Goal: Information Seeking & Learning: Learn about a topic

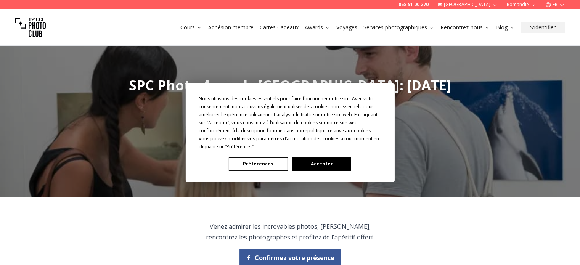
click at [312, 168] on button "Accepter" at bounding box center [321, 163] width 59 height 13
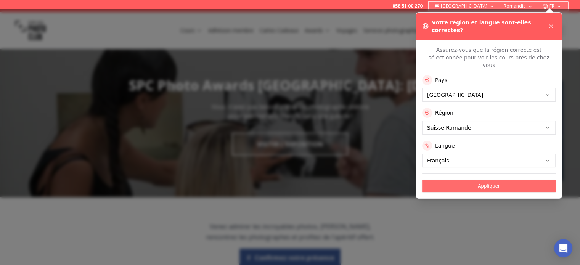
click at [473, 180] on button "Appliquer" at bounding box center [488, 186] width 133 height 12
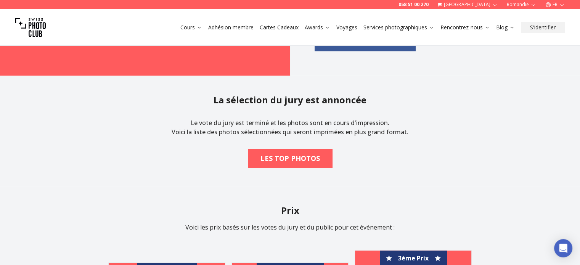
scroll to position [813, 0]
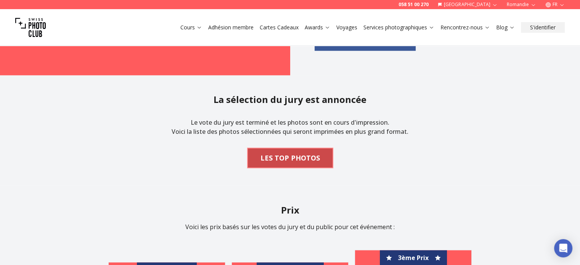
click at [300, 157] on b "LES TOP PHOTOS" at bounding box center [289, 157] width 59 height 11
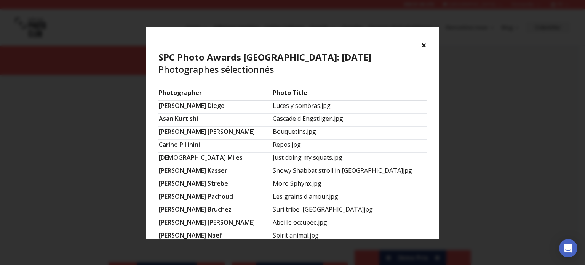
click at [422, 46] on button "×" at bounding box center [423, 45] width 5 height 12
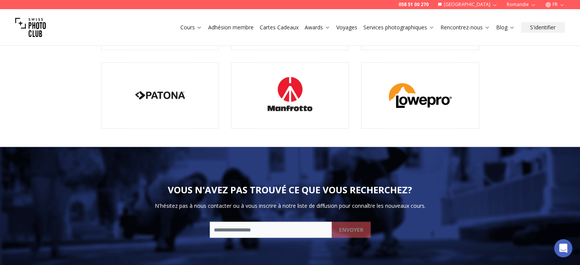
scroll to position [0, 0]
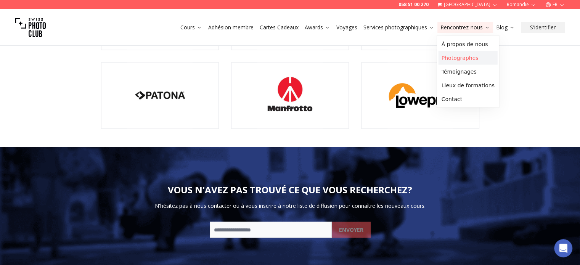
click at [465, 59] on link "Photographes" at bounding box center [467, 58] width 59 height 14
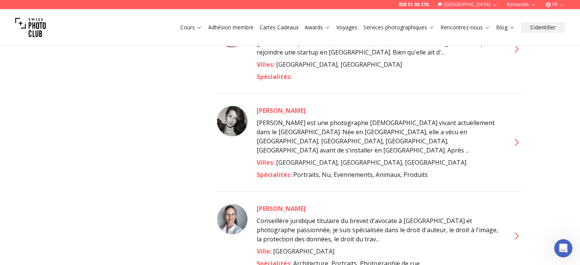
scroll to position [1880, 0]
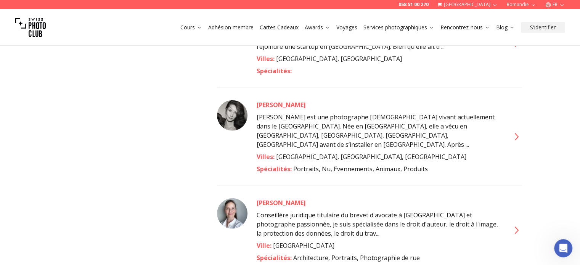
click at [514, 131] on icon at bounding box center [515, 137] width 12 height 12
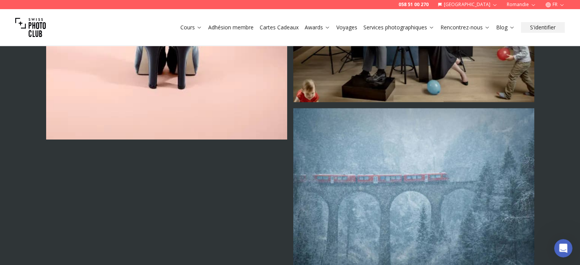
scroll to position [2616, 0]
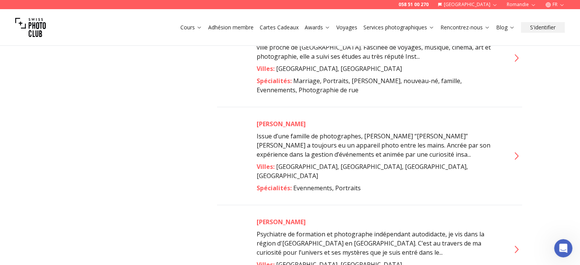
scroll to position [3404, 0]
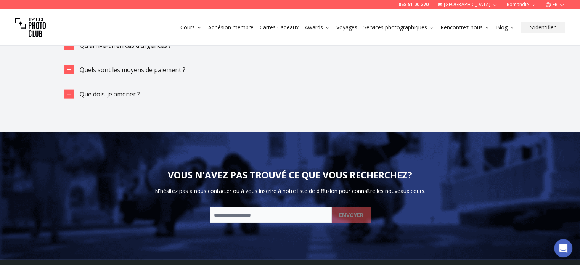
scroll to position [1753, 0]
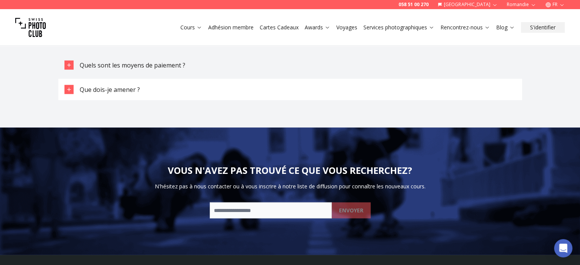
click at [113, 85] on span "Que dois-je amener ?" at bounding box center [110, 89] width 60 height 8
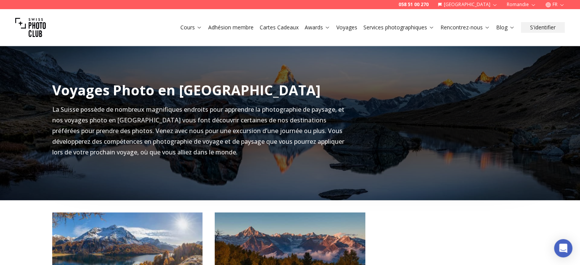
scroll to position [127, 0]
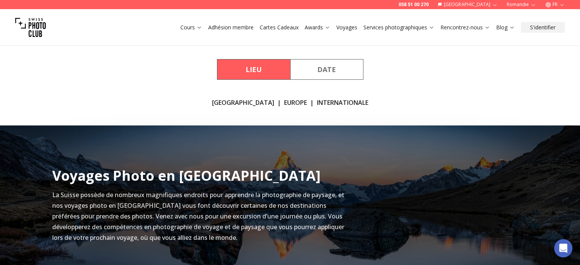
click at [243, 105] on link "[GEOGRAPHIC_DATA]" at bounding box center [243, 102] width 62 height 9
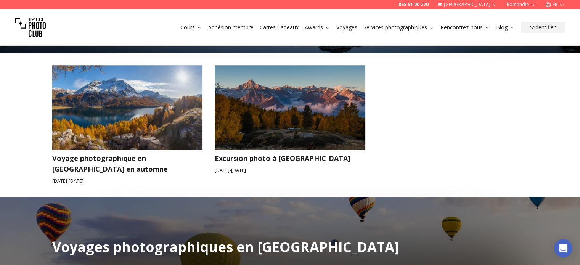
scroll to position [354, 0]
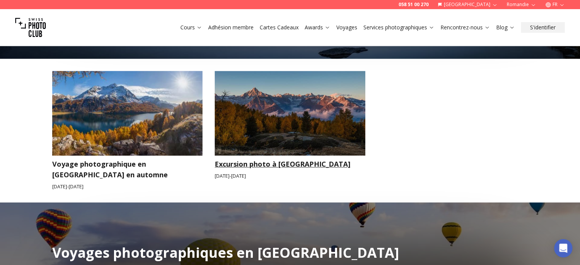
click at [272, 163] on h3 "Excursion photo à [GEOGRAPHIC_DATA]" at bounding box center [290, 164] width 151 height 11
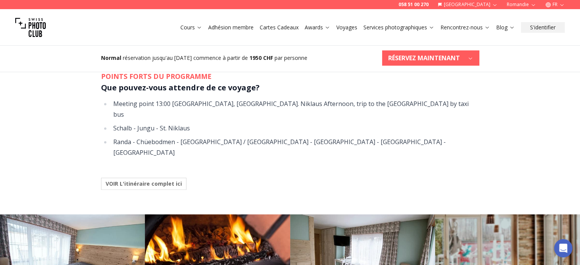
scroll to position [610, 0]
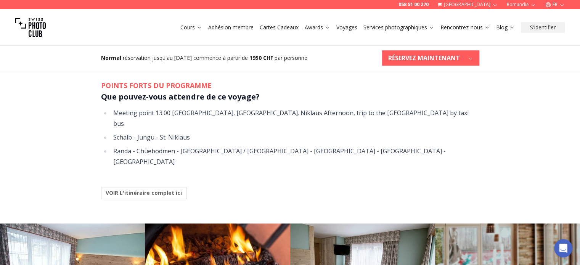
drag, startPoint x: 156, startPoint y: 173, endPoint x: 72, endPoint y: 169, distance: 84.7
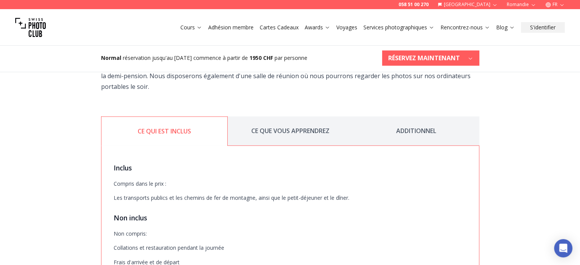
scroll to position [915, 0]
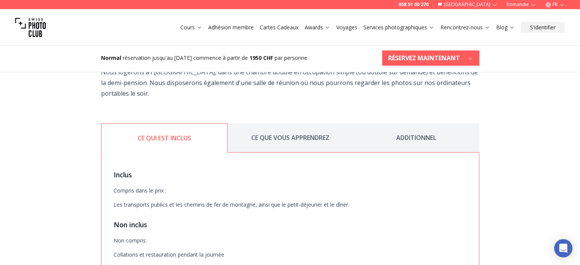
click at [314, 123] on button "CE QUE VOUS APPRENDREZ" at bounding box center [290, 137] width 126 height 29
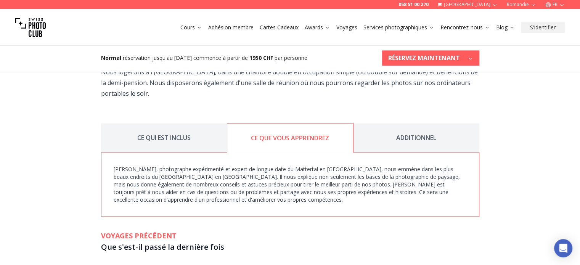
click at [427, 123] on button "ADDITIONNEL" at bounding box center [416, 137] width 126 height 29
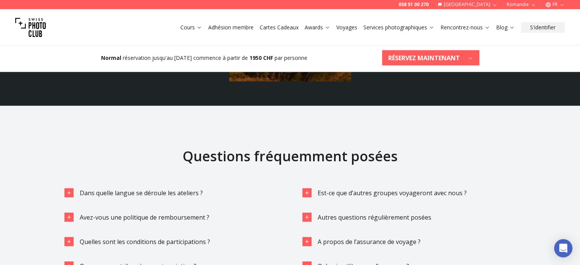
scroll to position [1600, 0]
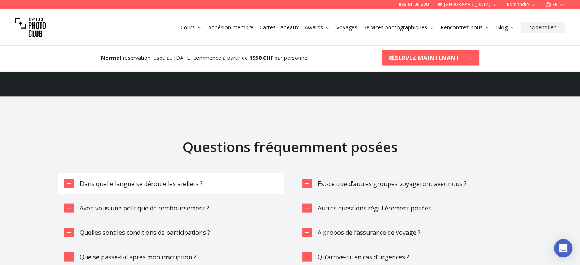
click at [113, 179] on span "Dans quelle langue se déroule les ateliers ?" at bounding box center [141, 183] width 123 height 8
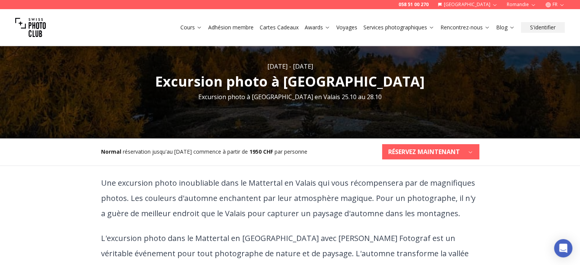
scroll to position [0, 0]
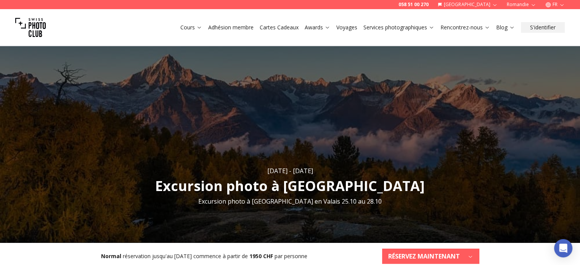
click at [349, 26] on link "Voyages" at bounding box center [346, 28] width 21 height 8
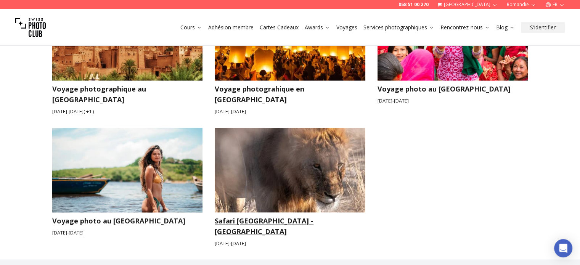
scroll to position [1194, 0]
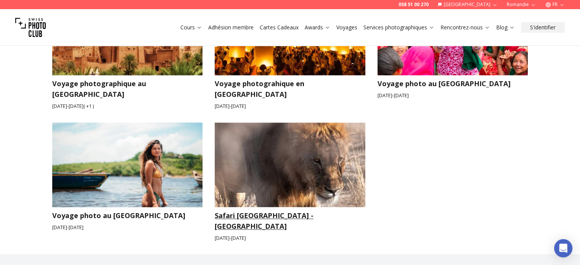
click at [271, 162] on img at bounding box center [290, 164] width 151 height 85
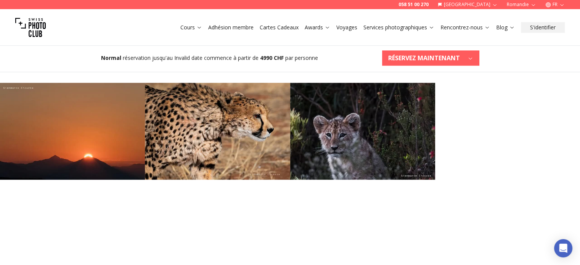
scroll to position [1041, 0]
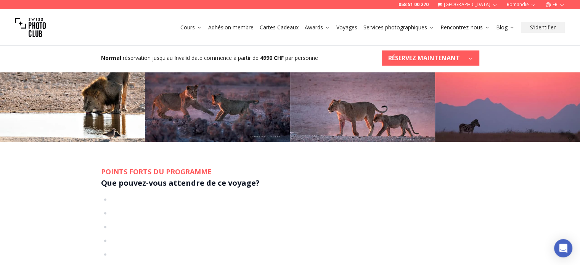
click at [347, 28] on link "Voyages" at bounding box center [346, 28] width 21 height 8
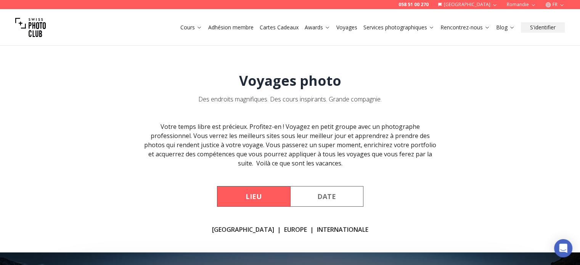
click at [234, 228] on link "[GEOGRAPHIC_DATA]" at bounding box center [243, 229] width 62 height 9
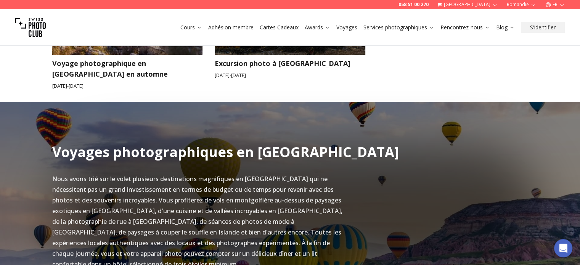
scroll to position [379, 0]
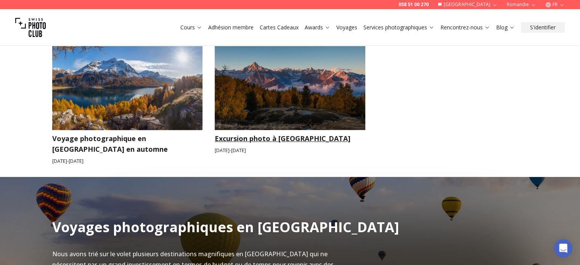
click at [280, 112] on img at bounding box center [290, 87] width 151 height 85
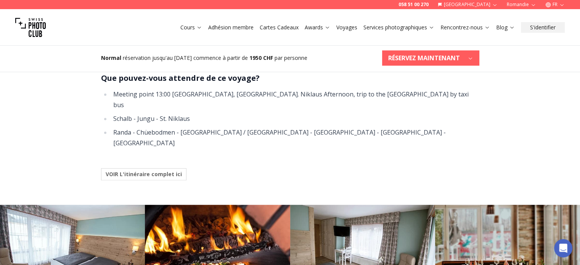
scroll to position [635, 0]
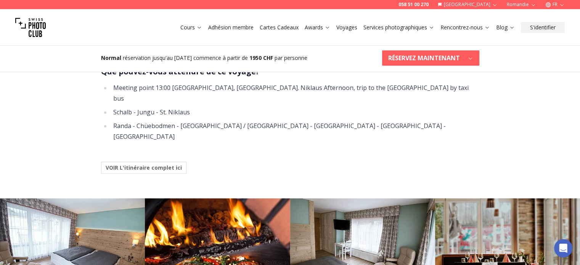
click at [132, 162] on button "VOIR L'itinéraire complet ici" at bounding box center [143, 168] width 85 height 12
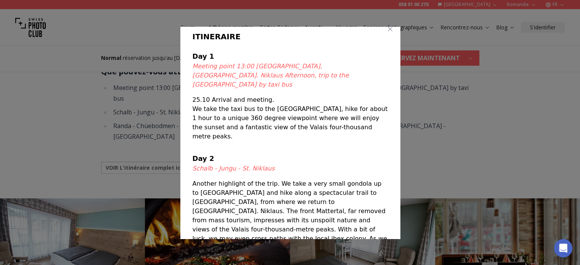
scroll to position [0, 0]
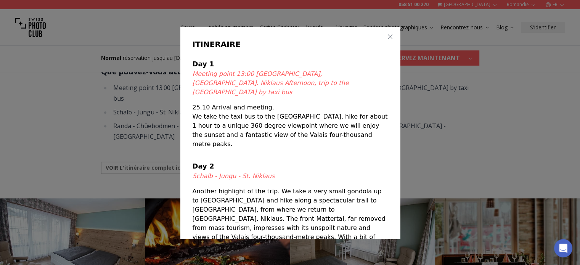
click at [387, 37] on icon "button" at bounding box center [390, 37] width 6 height 6
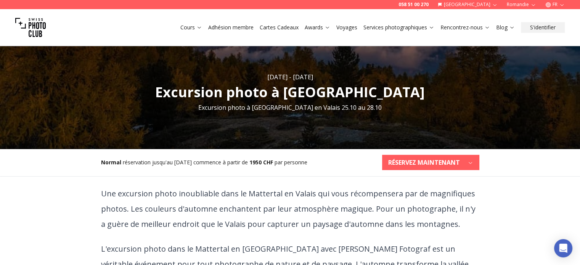
scroll to position [76, 0]
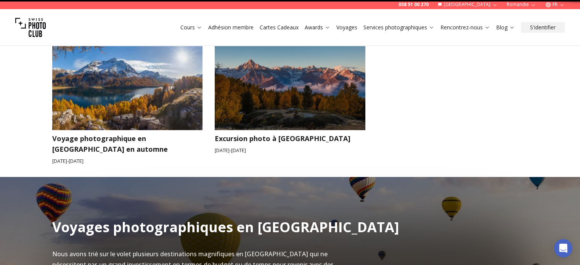
scroll to position [252, 0]
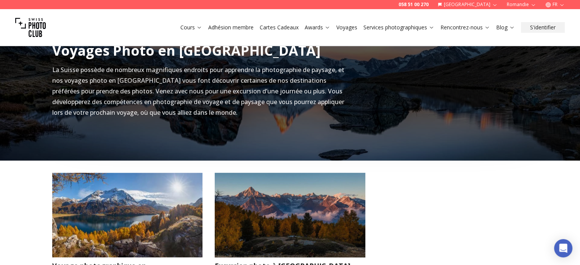
click at [136, 215] on img at bounding box center [127, 215] width 151 height 85
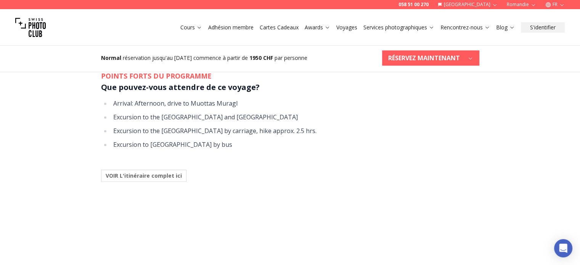
scroll to position [610, 0]
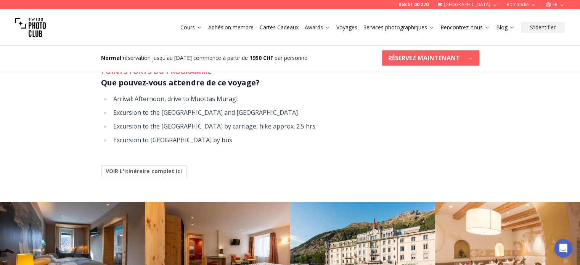
click at [160, 171] on b "VOIR L'itinéraire complet ici" at bounding box center [144, 171] width 76 height 8
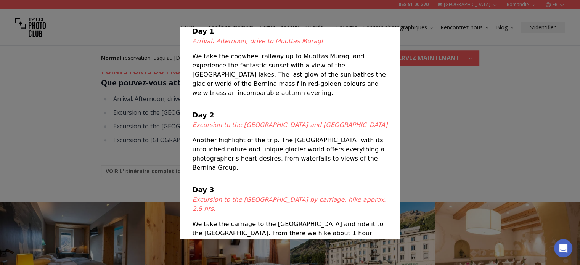
scroll to position [0, 0]
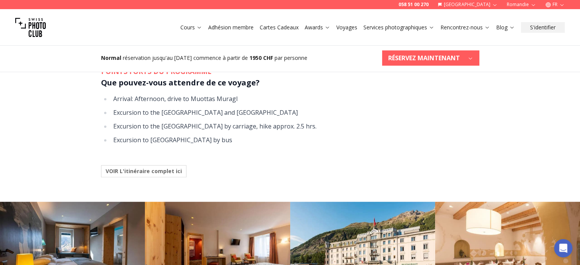
click at [61, 142] on div at bounding box center [290, 132] width 580 height 265
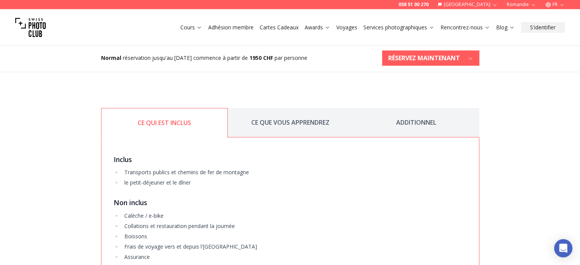
scroll to position [940, 0]
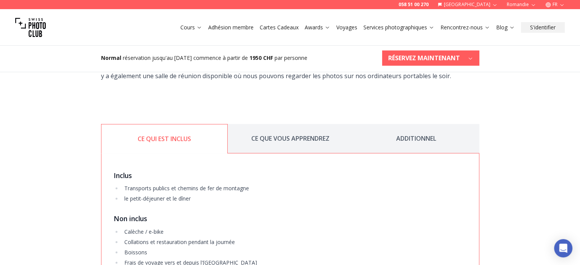
click at [310, 146] on button "CE QUE VOUS APPRENDREZ" at bounding box center [290, 138] width 126 height 29
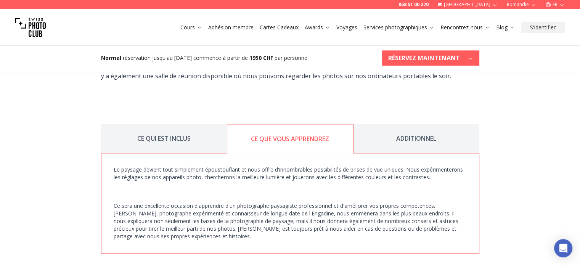
click at [415, 137] on button "ADDITIONNEL" at bounding box center [416, 138] width 126 height 29
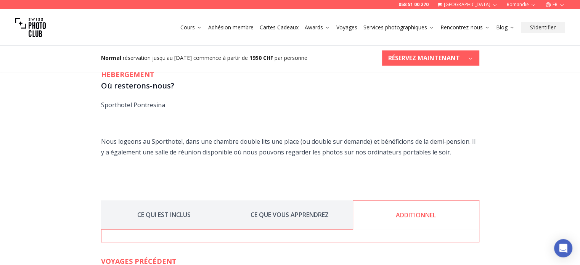
scroll to position [838, 0]
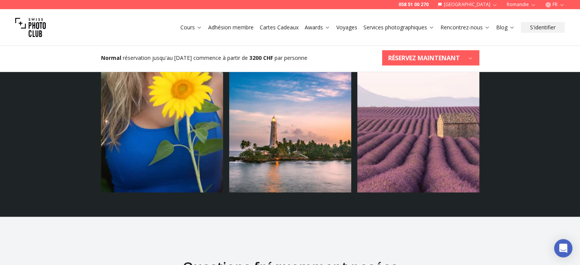
scroll to position [2032, 0]
